Goal: Information Seeking & Learning: Check status

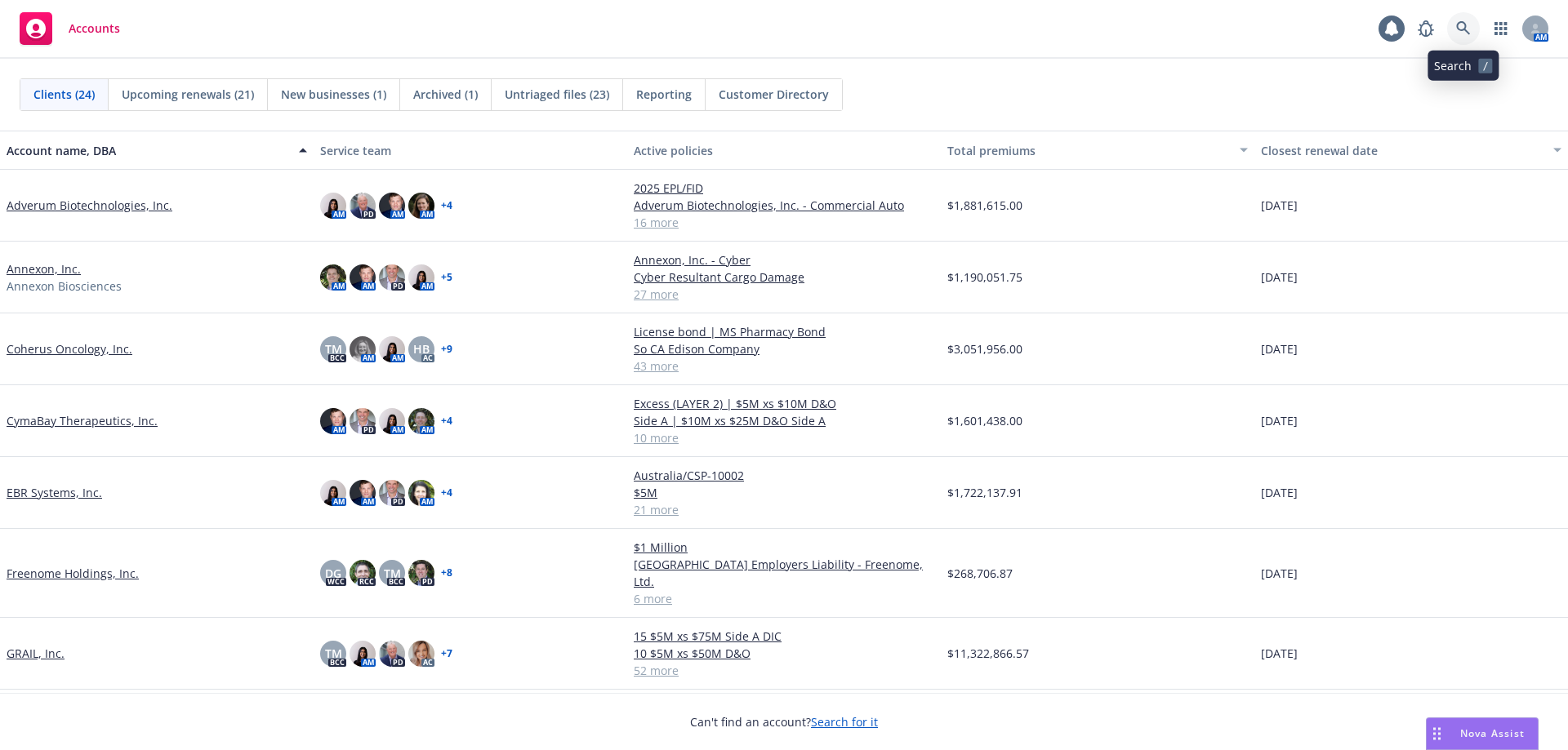
click at [1463, 28] on icon at bounding box center [1463, 28] width 14 height 14
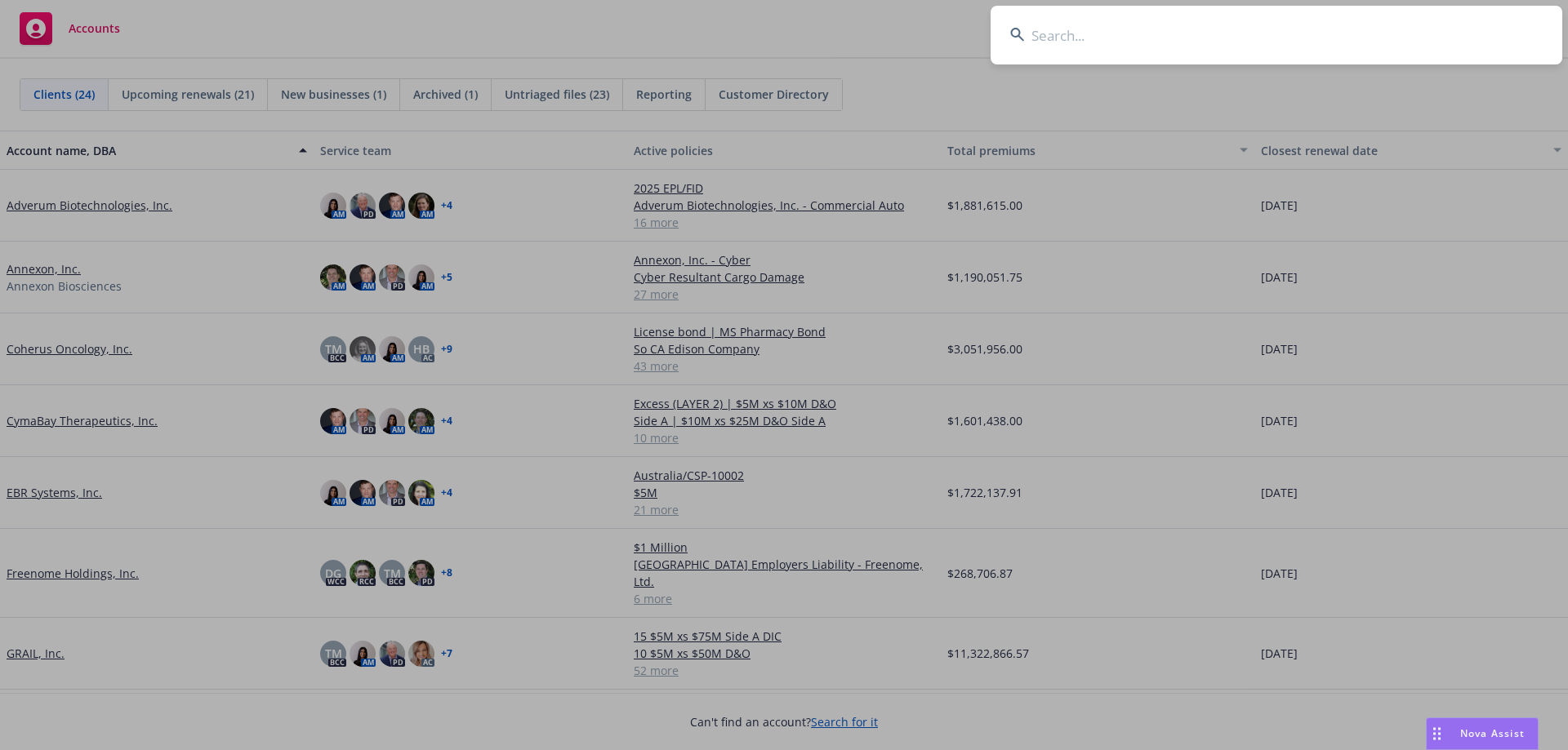
click at [1199, 39] on input at bounding box center [1276, 35] width 572 height 59
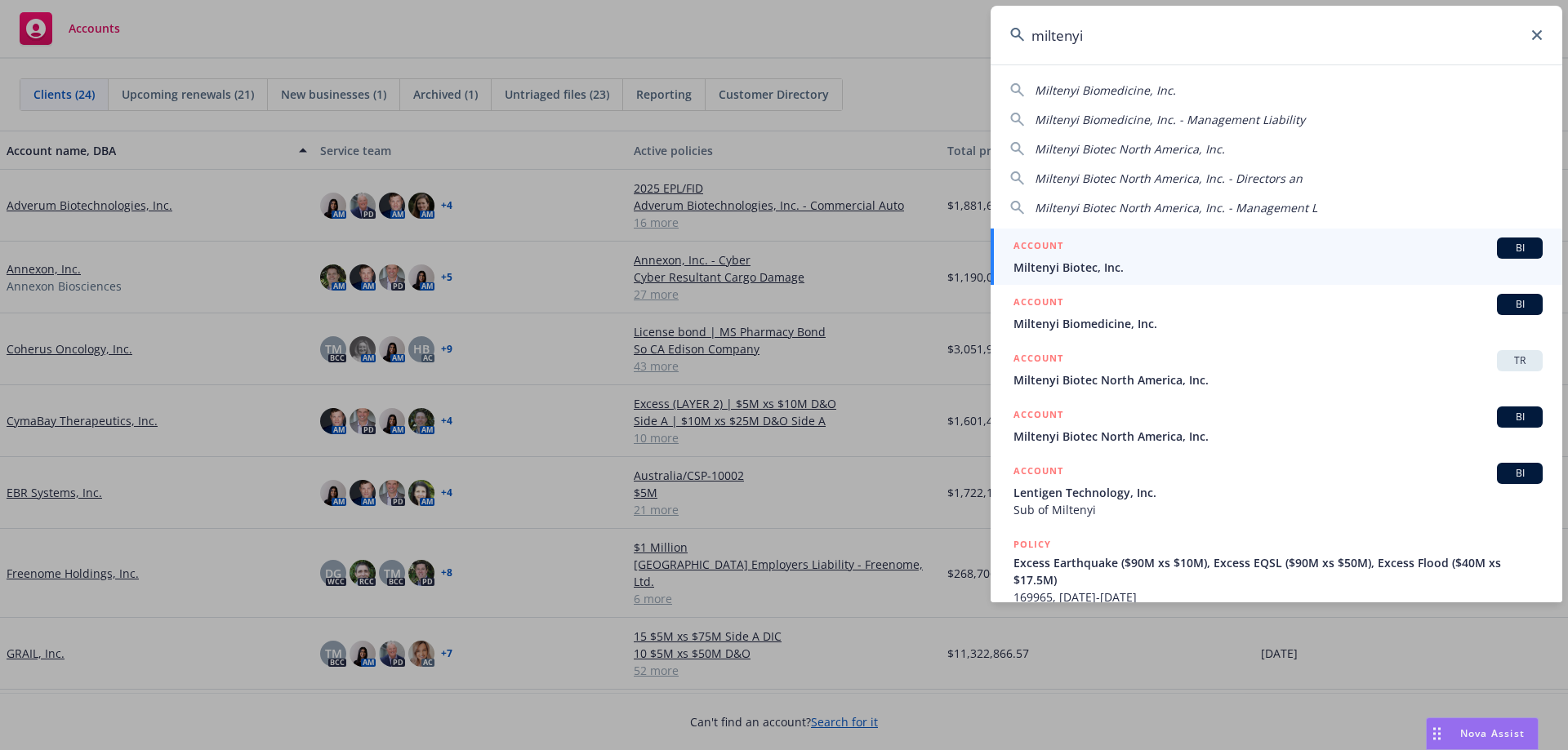
type input "miltenyi"
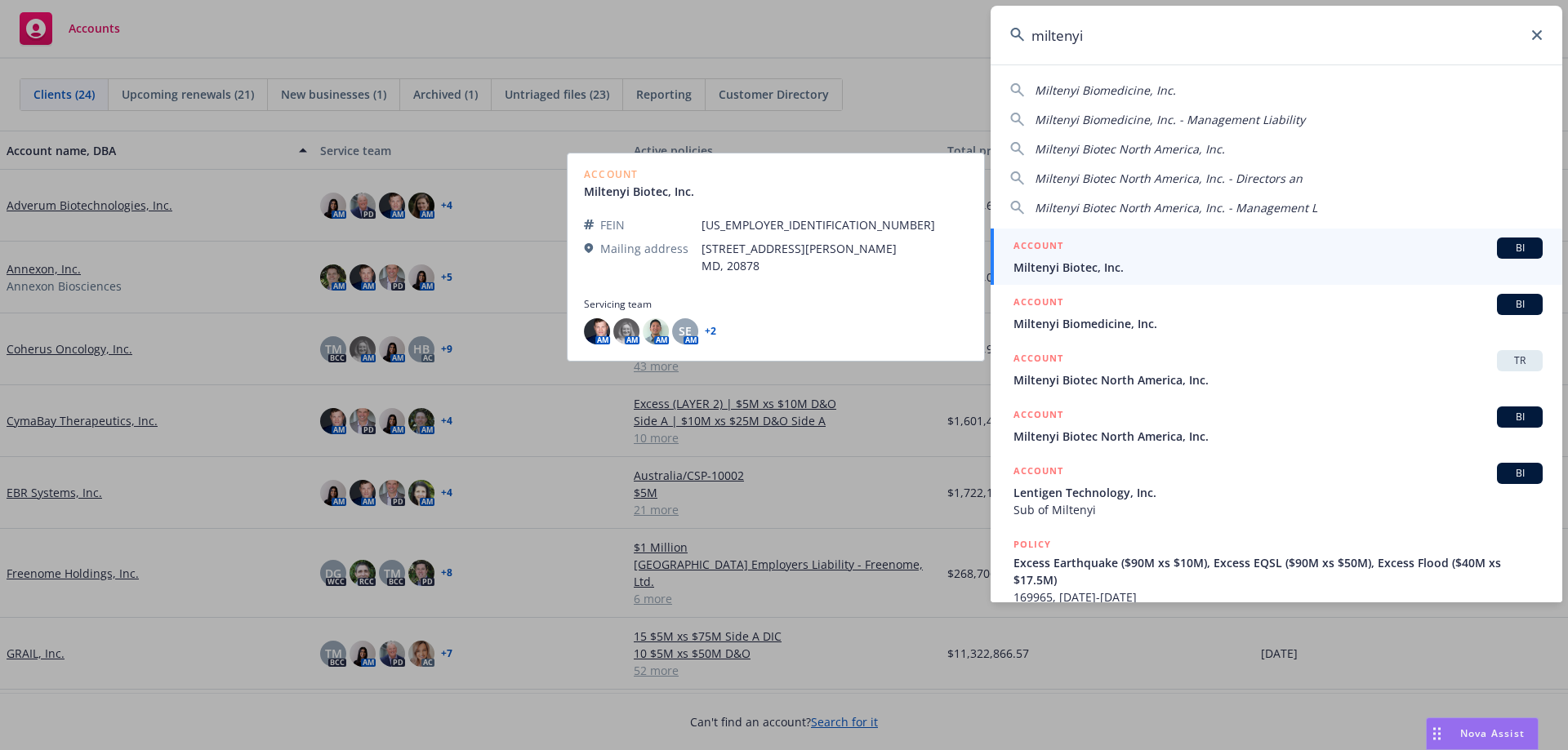
click at [1101, 257] on div "ACCOUNT BI" at bounding box center [1278, 248] width 530 height 21
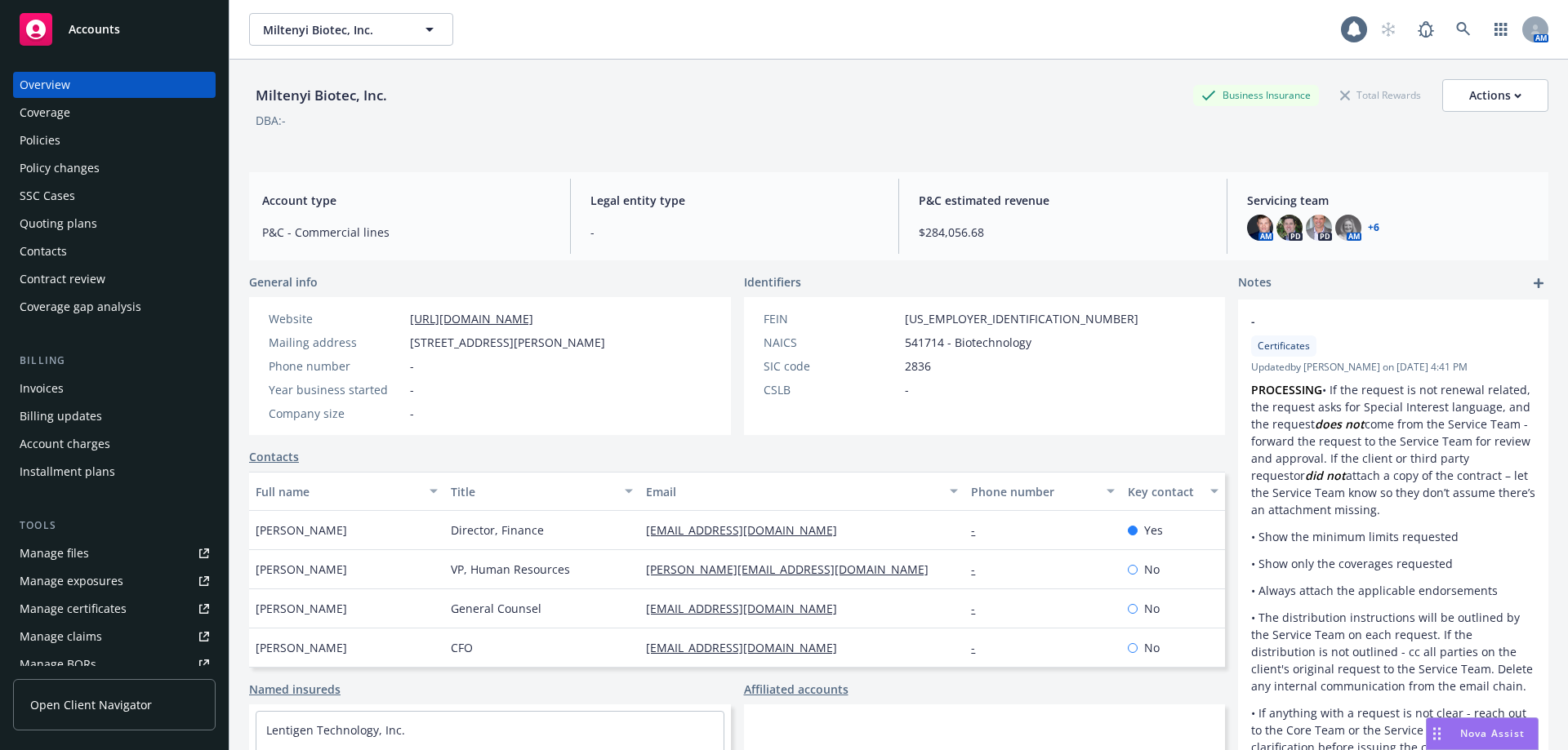
click at [68, 140] on div "Policies" at bounding box center [115, 140] width 190 height 26
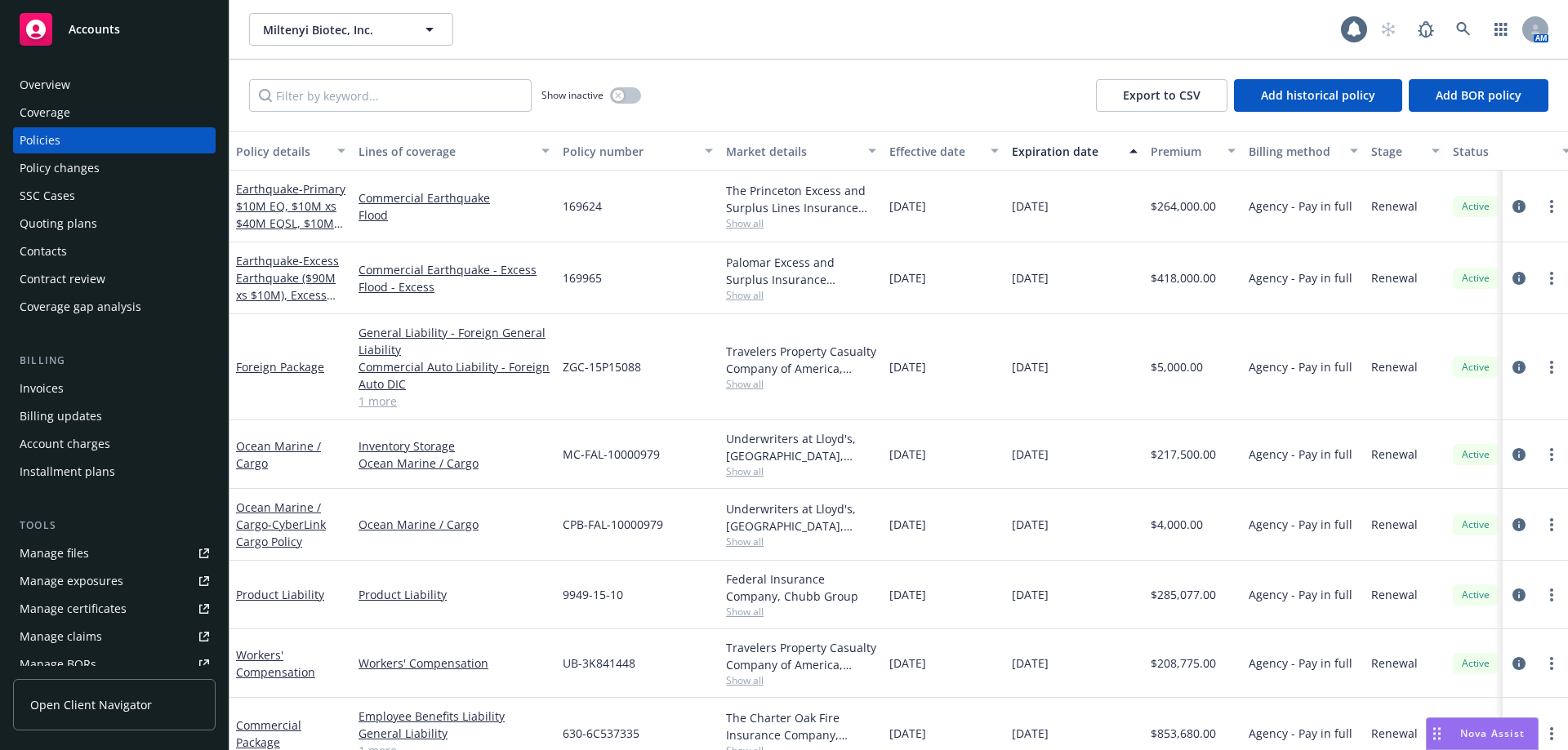
click at [94, 156] on div "Policy changes" at bounding box center [60, 168] width 80 height 26
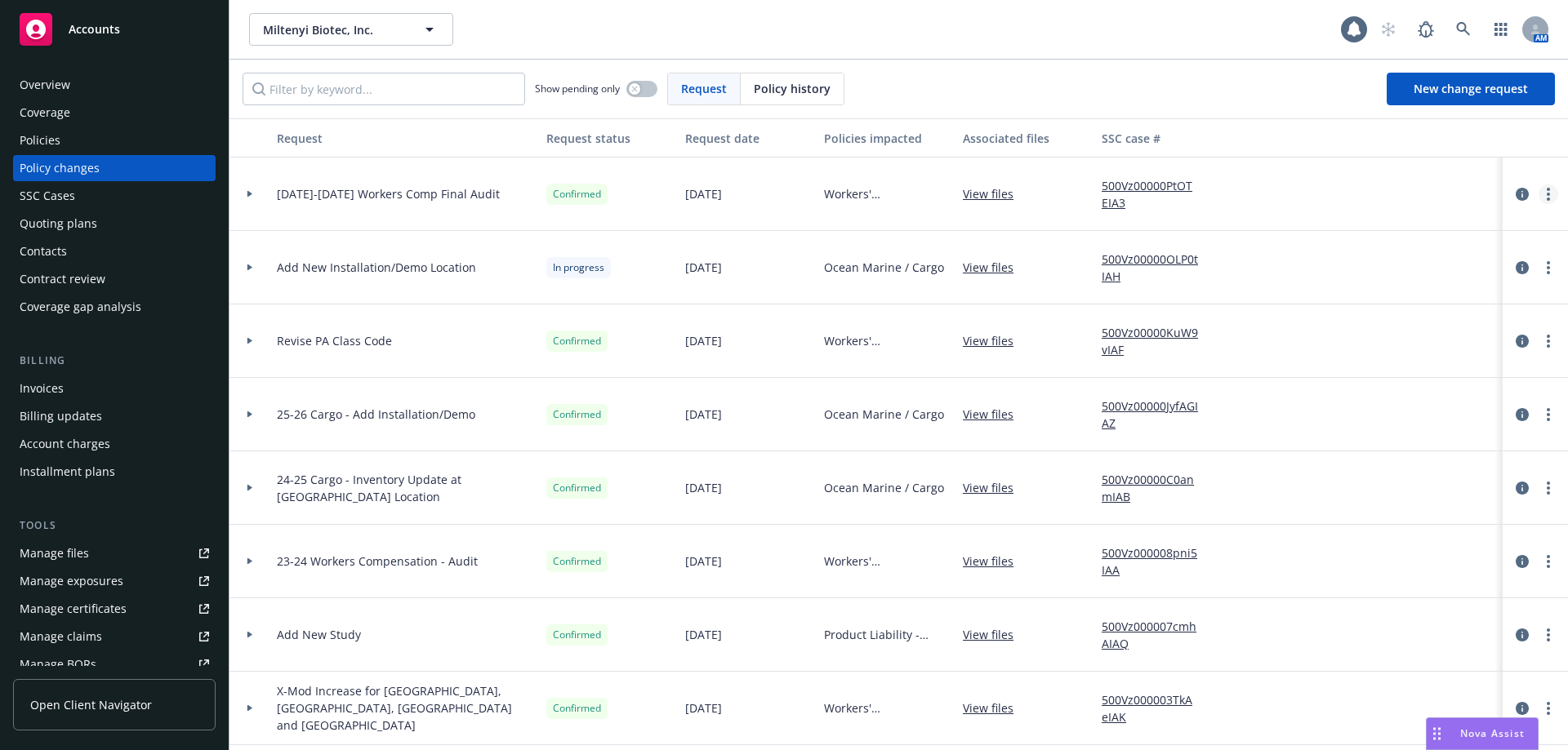
click at [1547, 195] on icon "more" at bounding box center [1548, 195] width 3 height 13
click at [250, 190] on div at bounding box center [249, 194] width 41 height 73
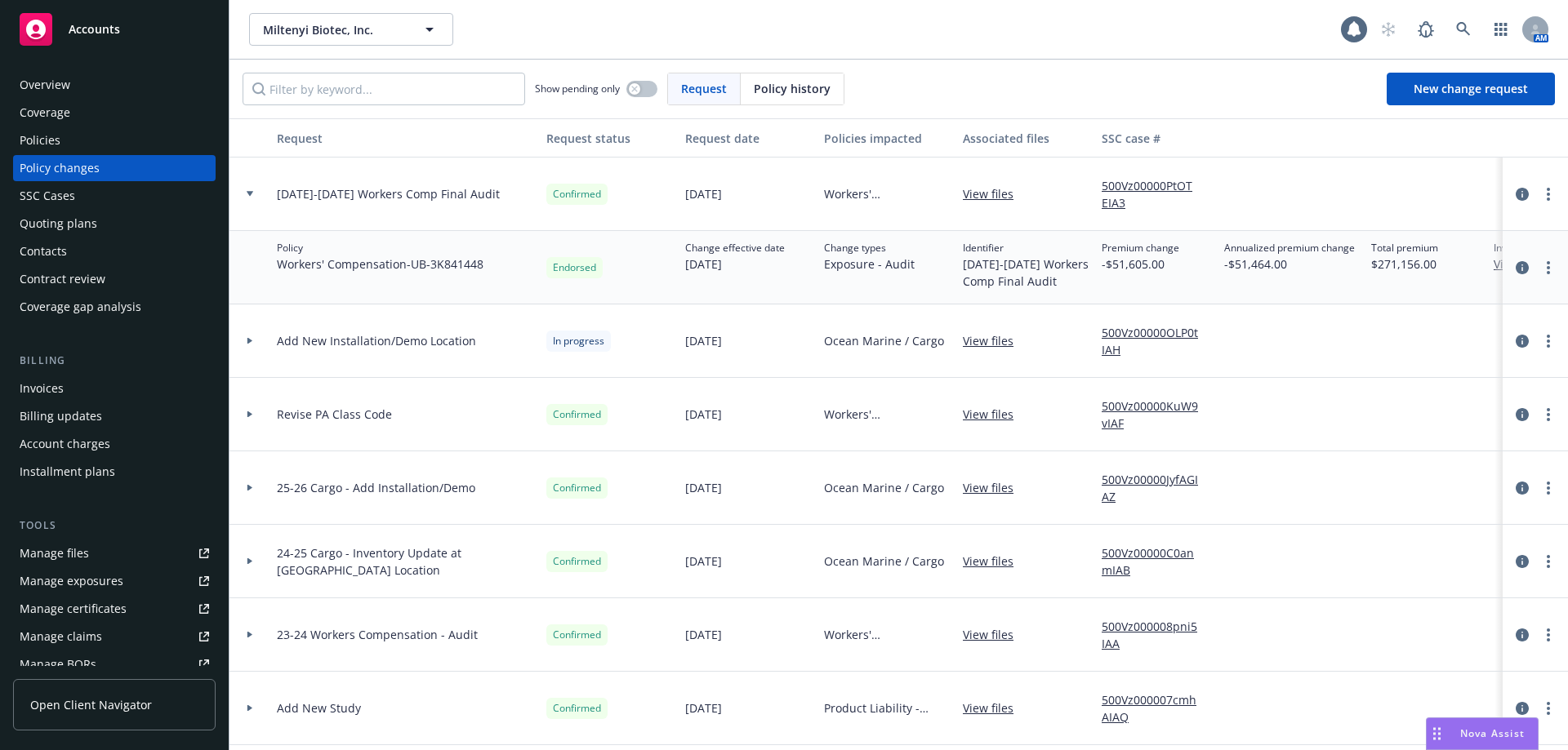
click at [99, 94] on div "Overview" at bounding box center [115, 84] width 190 height 26
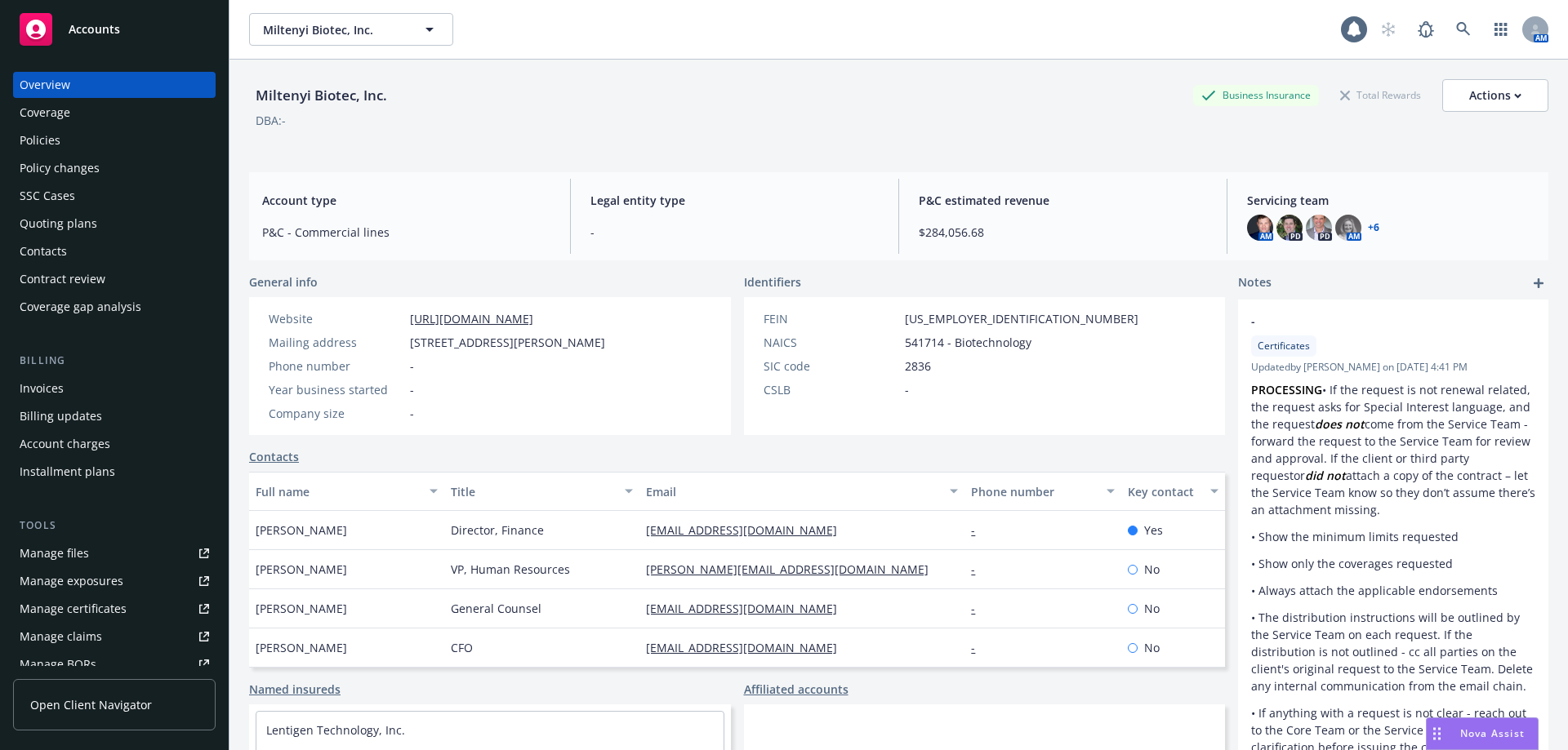
click at [69, 391] on div "Invoices" at bounding box center [115, 388] width 190 height 26
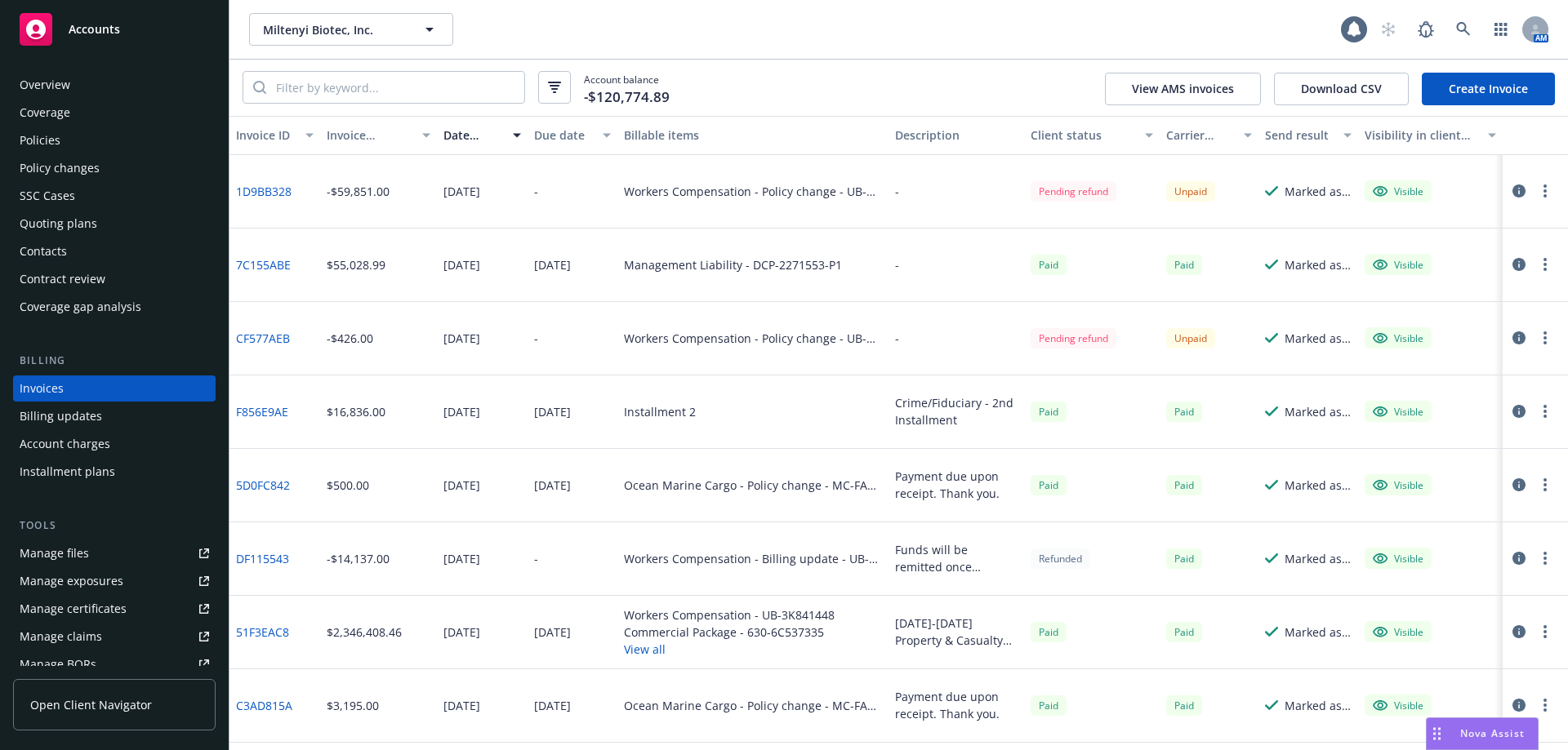
click at [1543, 193] on circle "button" at bounding box center [1544, 191] width 3 height 3
click at [70, 161] on div "Policy changes" at bounding box center [60, 168] width 80 height 26
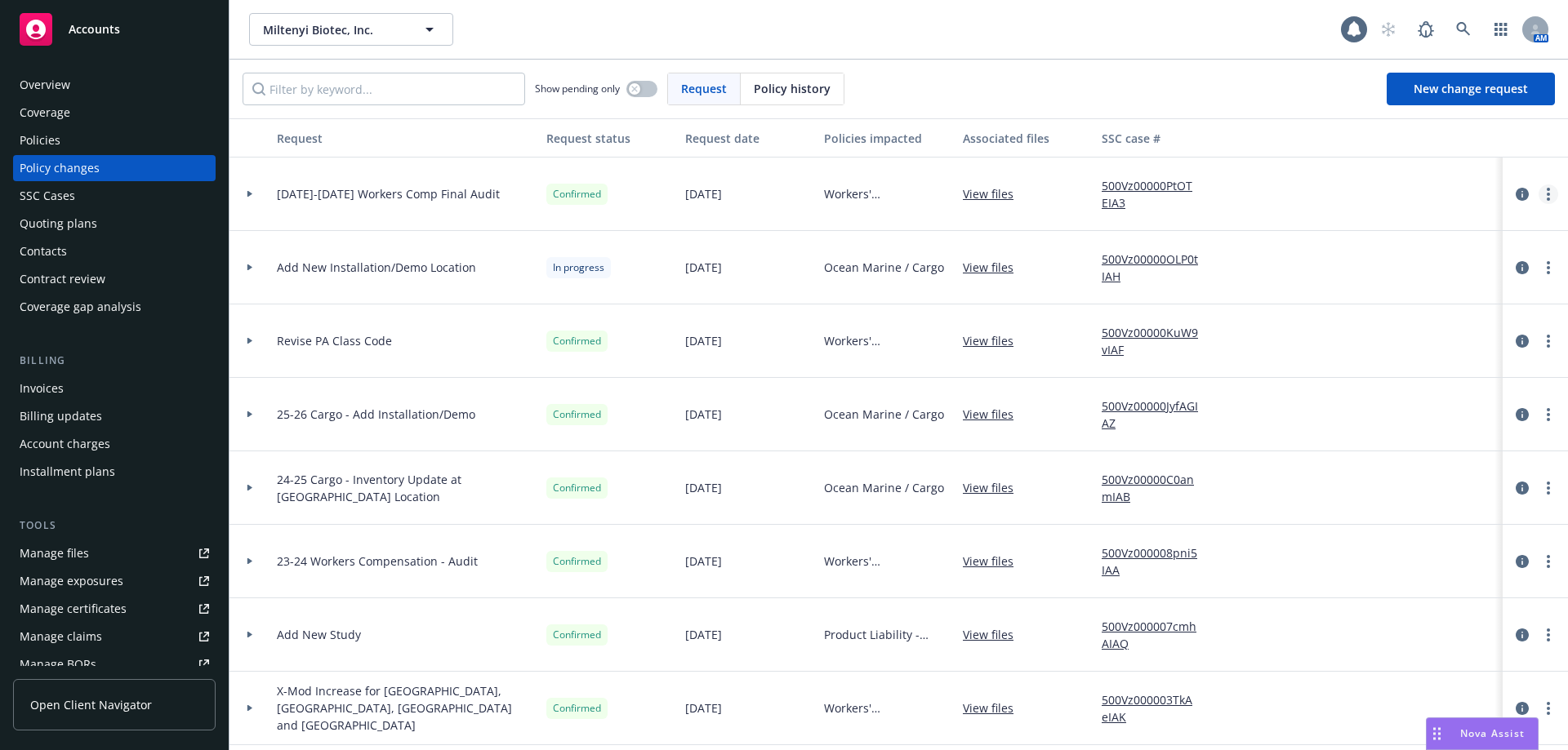
click at [1538, 198] on link "more" at bounding box center [1548, 194] width 20 height 20
click at [1516, 195] on icon "circleInformation" at bounding box center [1522, 195] width 13 height 13
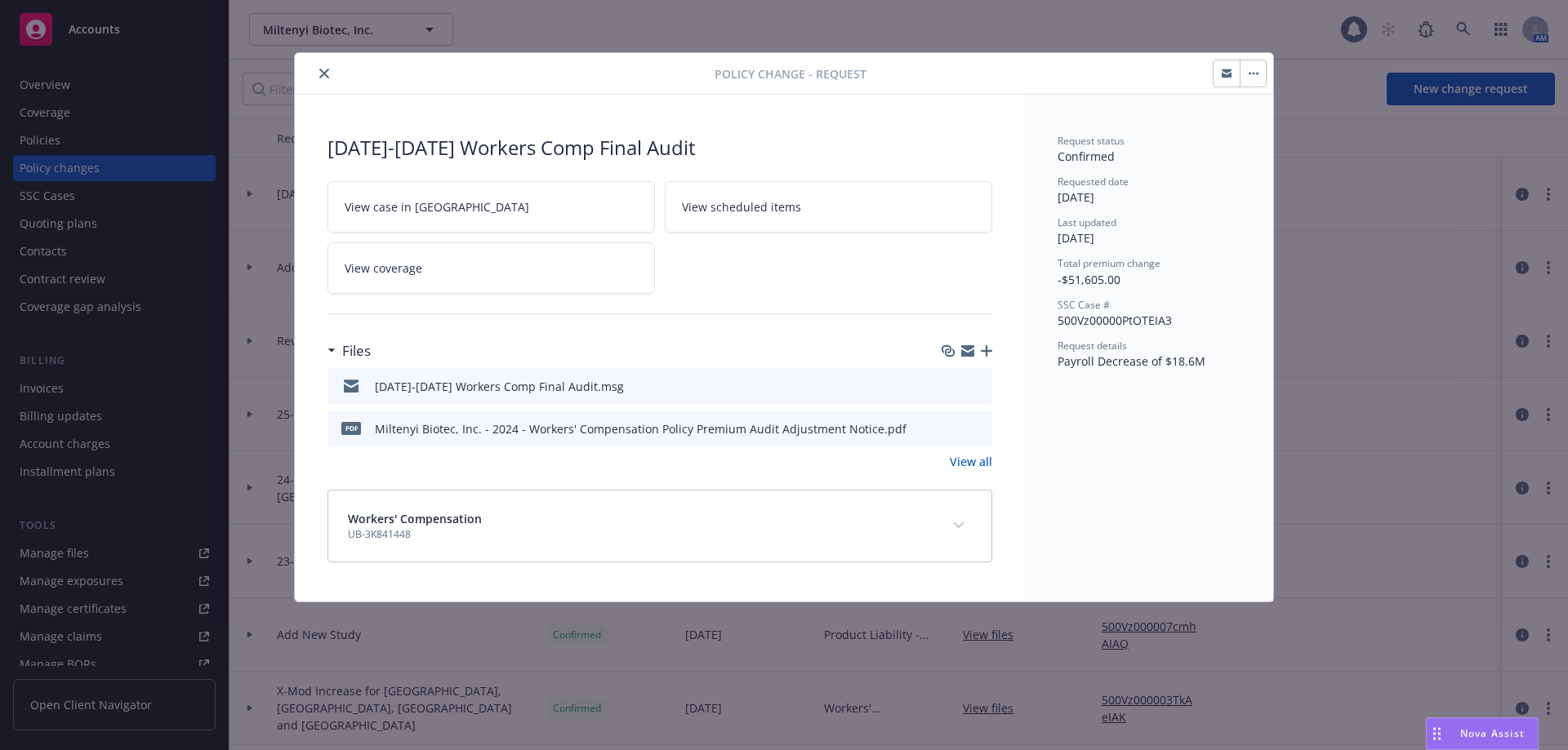
click at [981, 427] on icon "preview file" at bounding box center [976, 427] width 14 height 11
